Goal: Task Accomplishment & Management: Complete application form

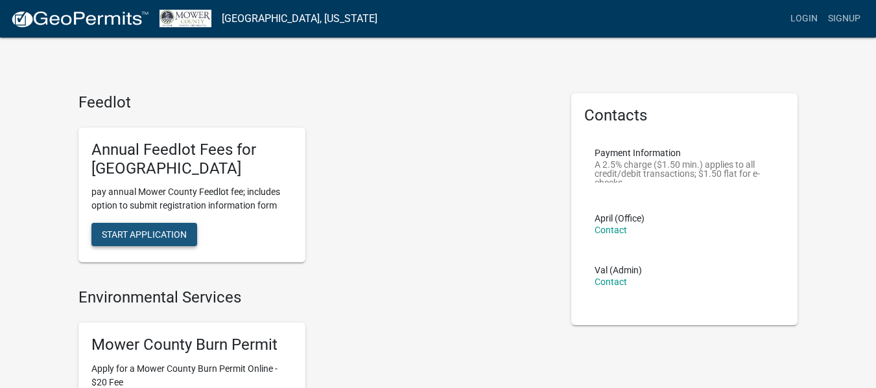
click at [131, 229] on span "Start Application" at bounding box center [144, 234] width 85 height 10
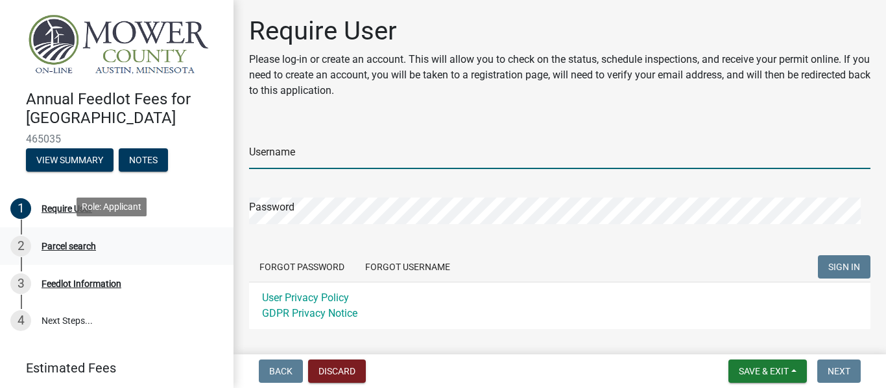
type input "rogerweness"
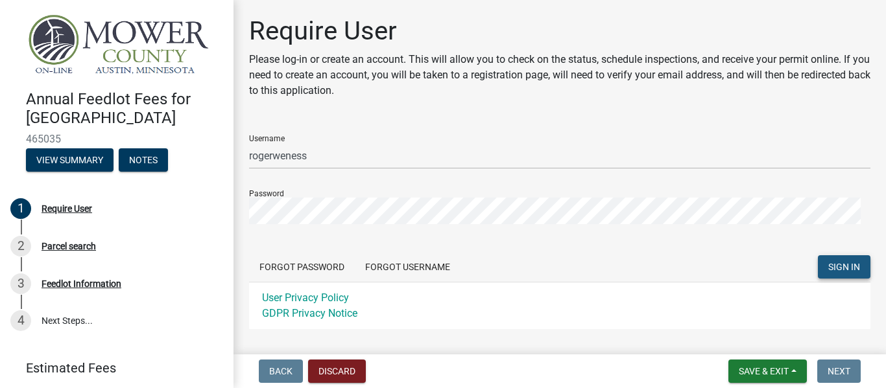
click at [828, 266] on span "SIGN IN" at bounding box center [844, 267] width 32 height 10
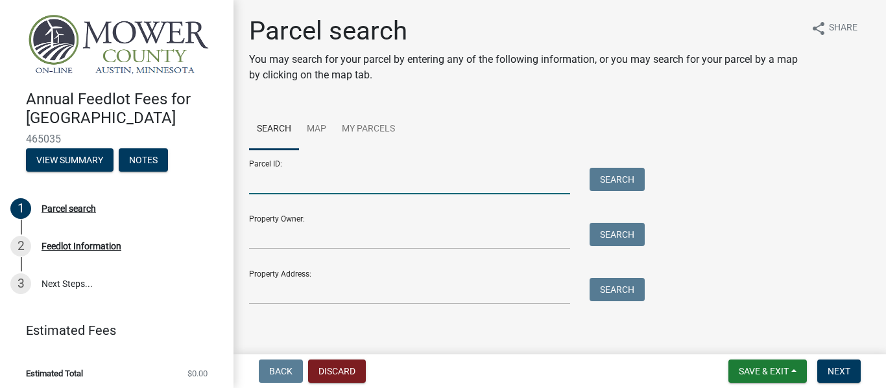
click at [315, 182] on input "Parcel ID:" at bounding box center [409, 181] width 321 height 27
type input "01.002.0030"
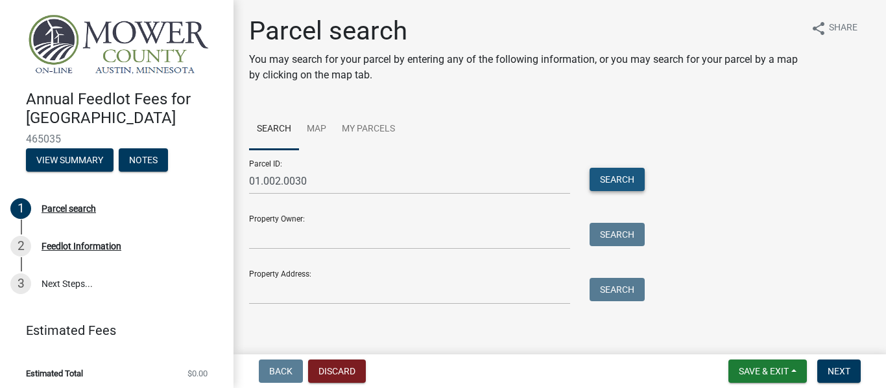
click at [604, 174] on button "Search" at bounding box center [616, 179] width 55 height 23
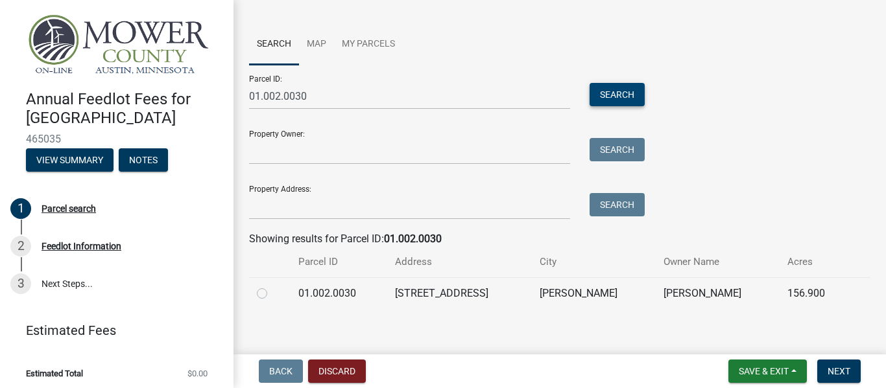
scroll to position [95, 0]
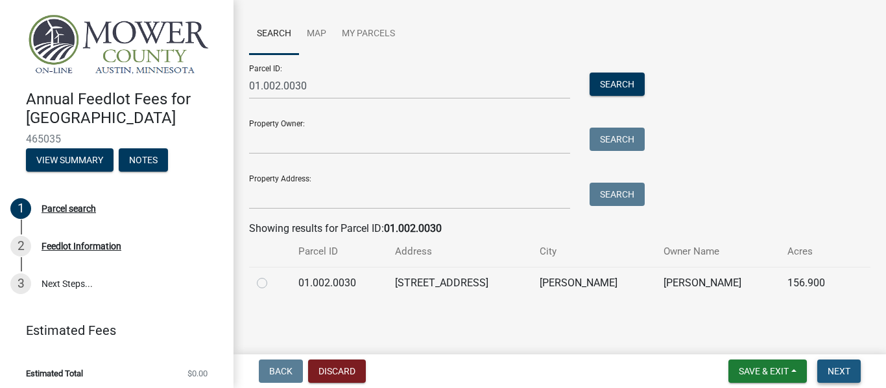
click at [850, 372] on span "Next" at bounding box center [838, 371] width 23 height 10
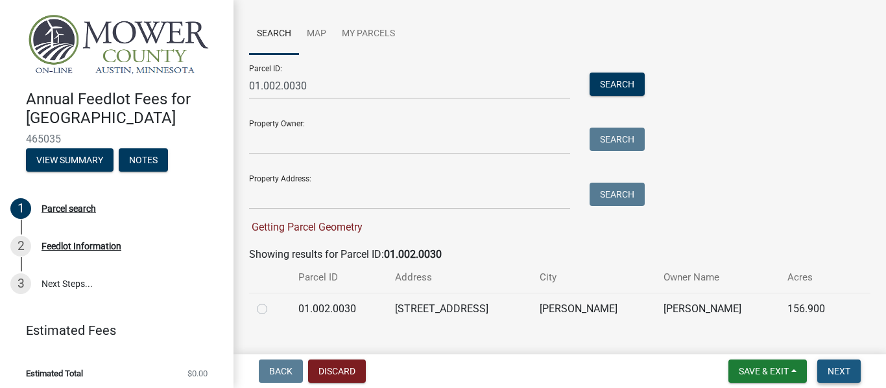
click at [850, 372] on span "Next" at bounding box center [838, 371] width 23 height 10
